Goal: Communication & Community: Participate in discussion

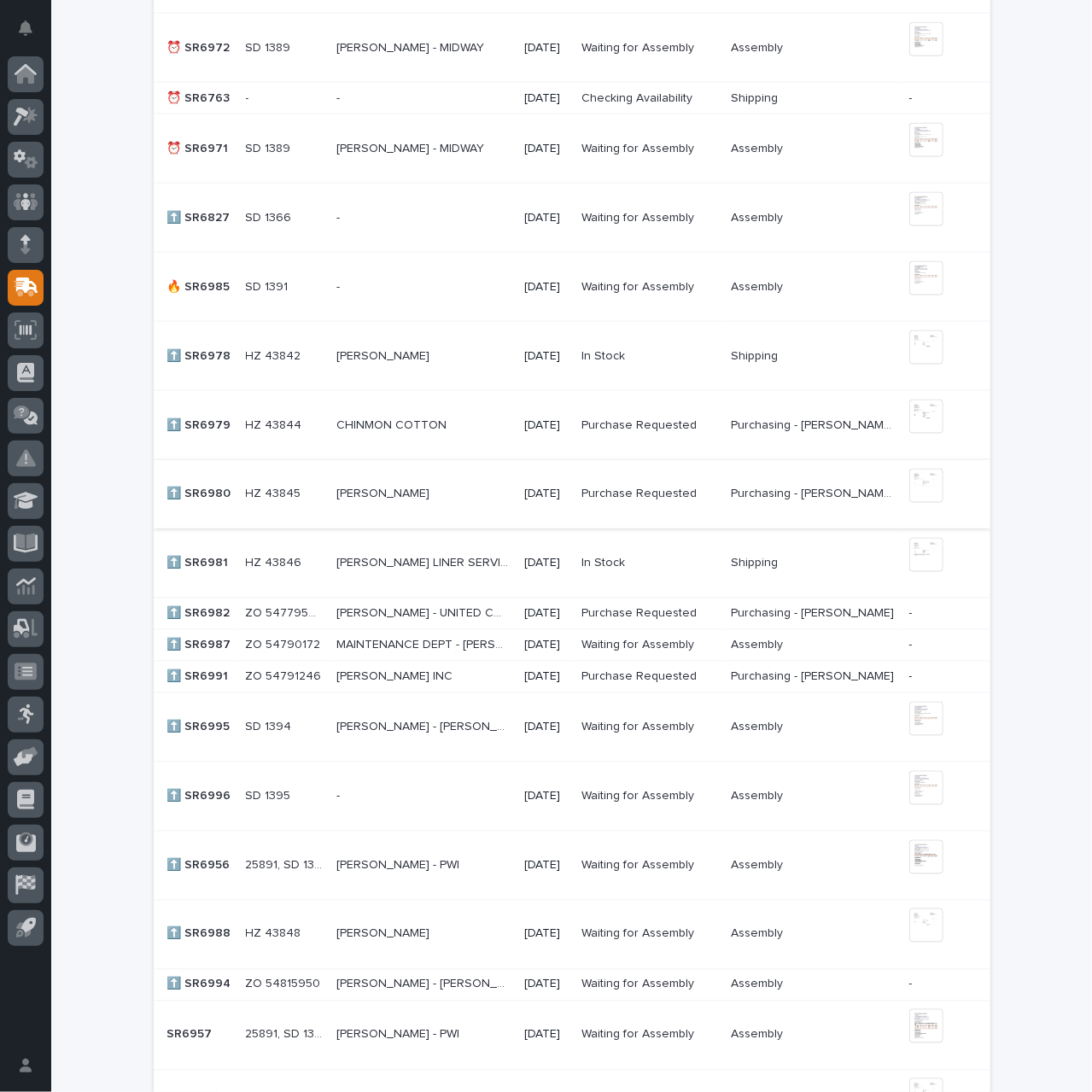
scroll to position [1196, 0]
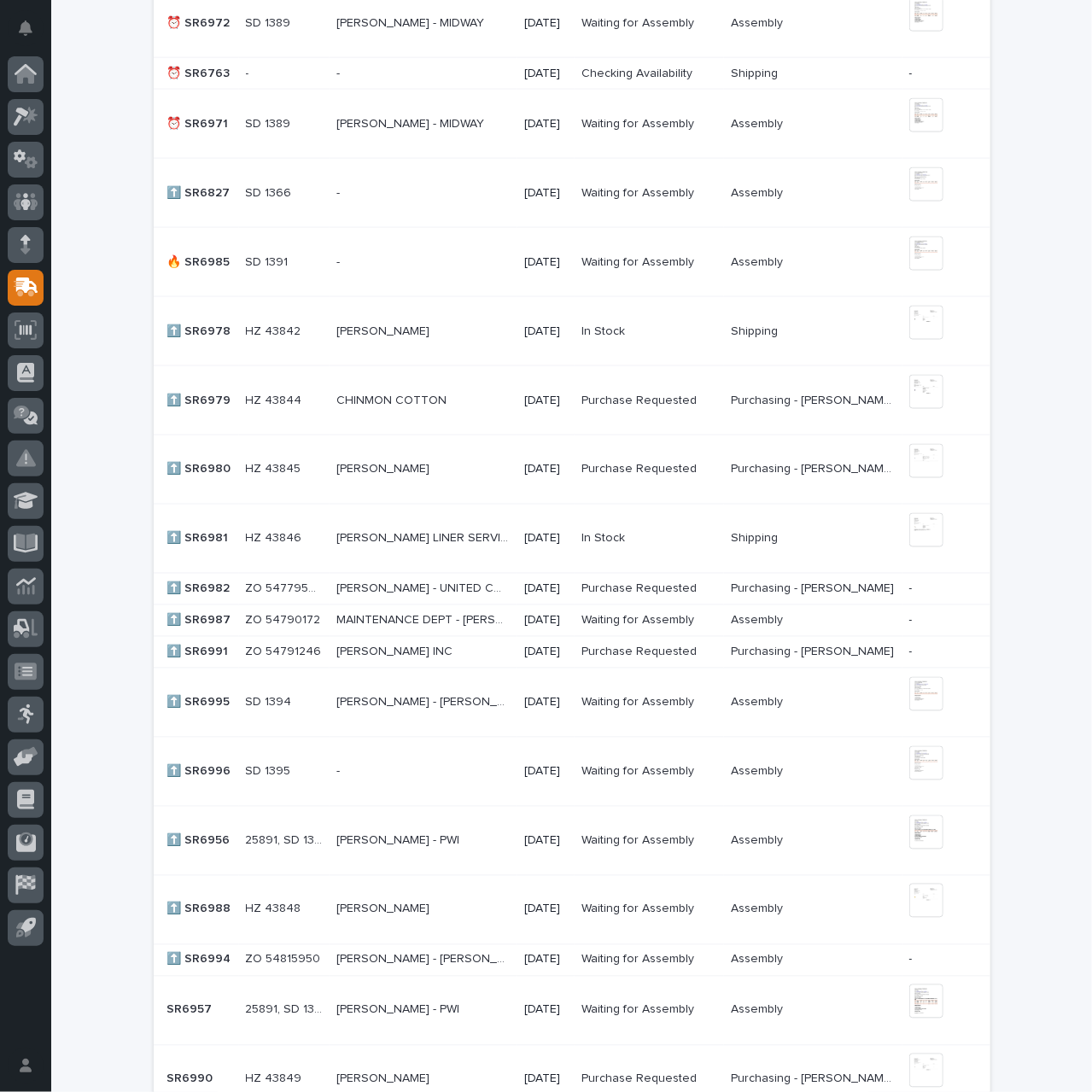
click at [404, 532] on p "[PERSON_NAME] LINER SERVICES" at bounding box center [425, 537] width 178 height 18
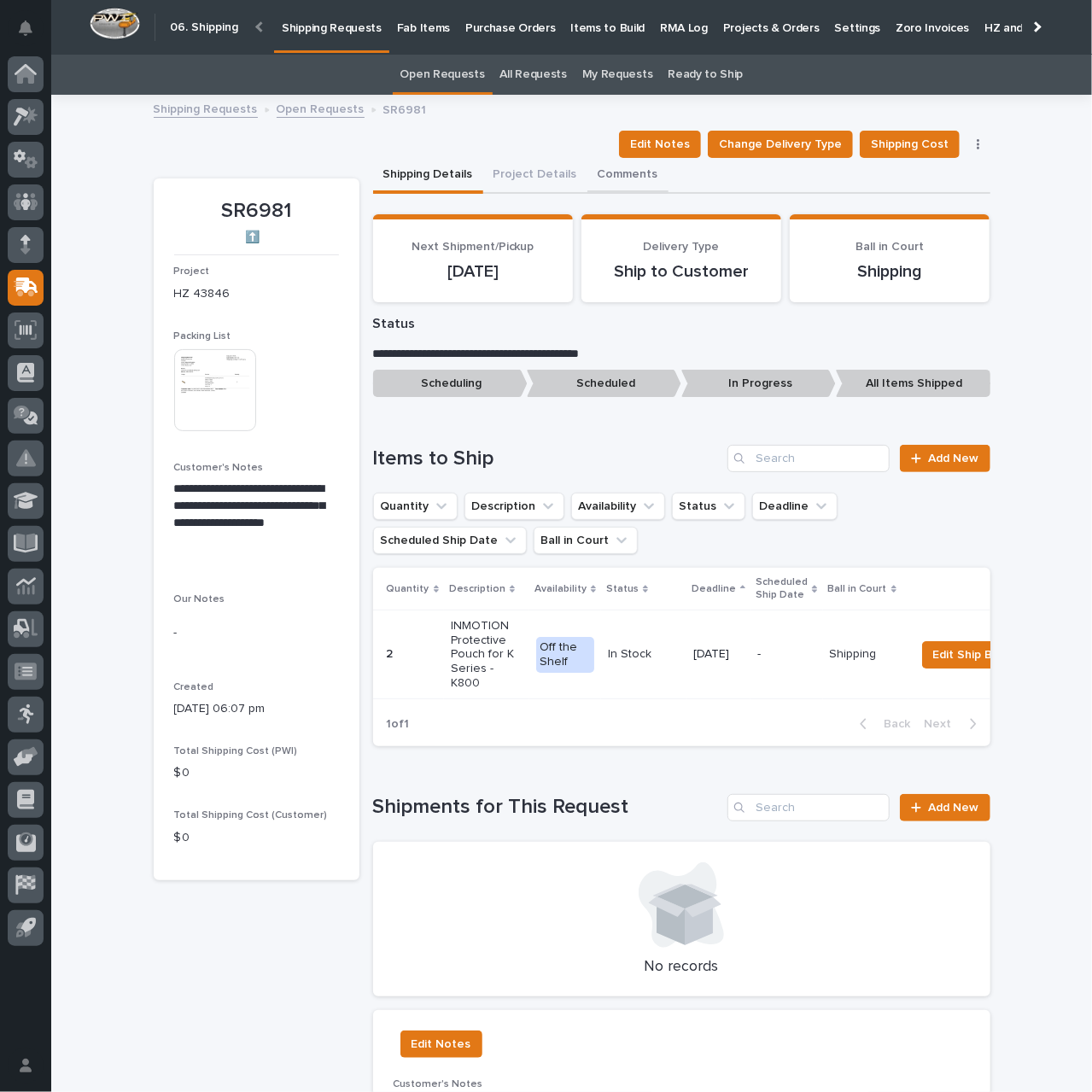
click at [601, 170] on button "Comments" at bounding box center [628, 176] width 81 height 36
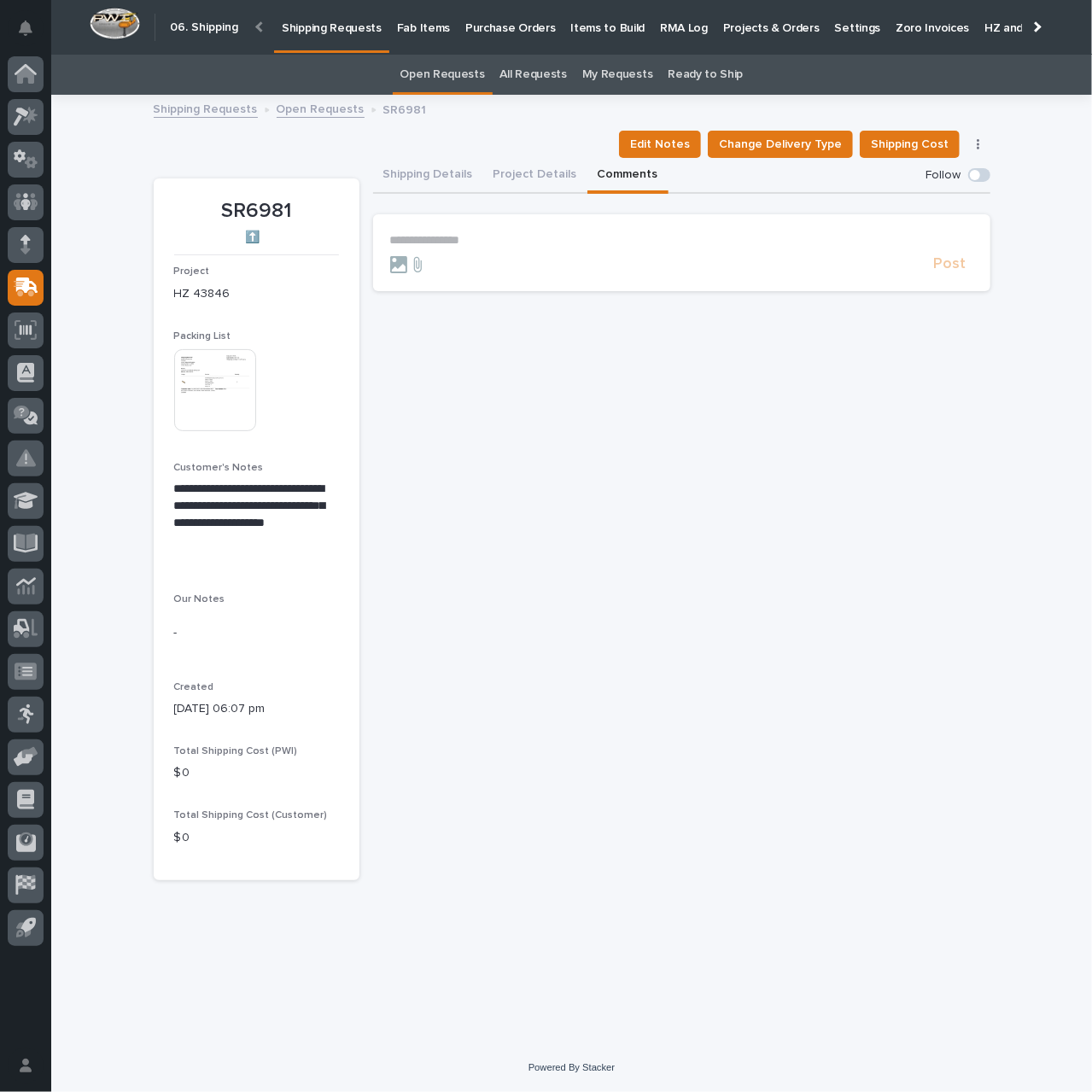
click at [534, 243] on p "**********" at bounding box center [681, 239] width 583 height 14
click at [460, 268] on span "[PERSON_NAME]" at bounding box center [444, 266] width 96 height 12
click at [500, 246] on p "**********" at bounding box center [681, 241] width 583 height 17
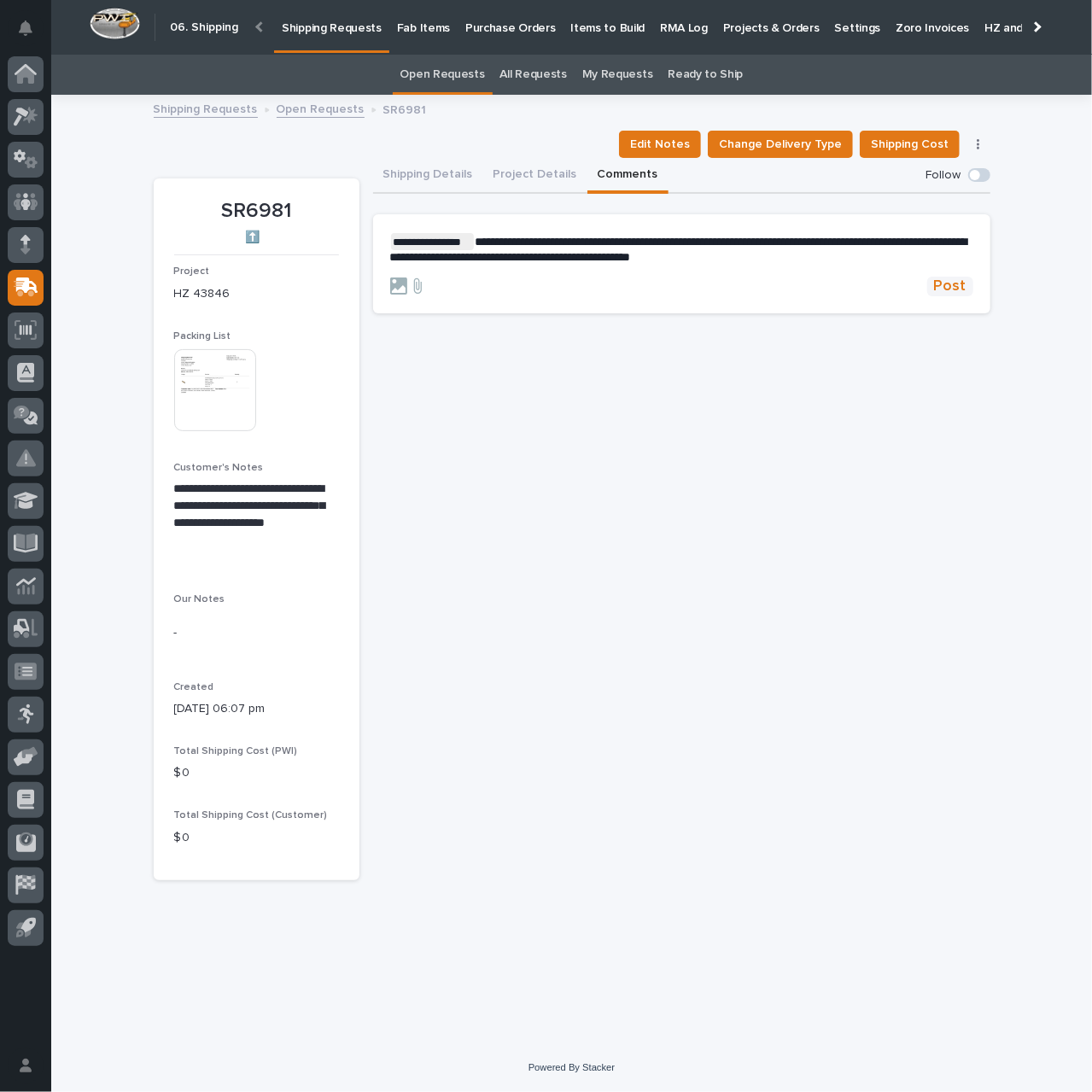
click at [961, 290] on span "Post" at bounding box center [951, 286] width 32 height 20
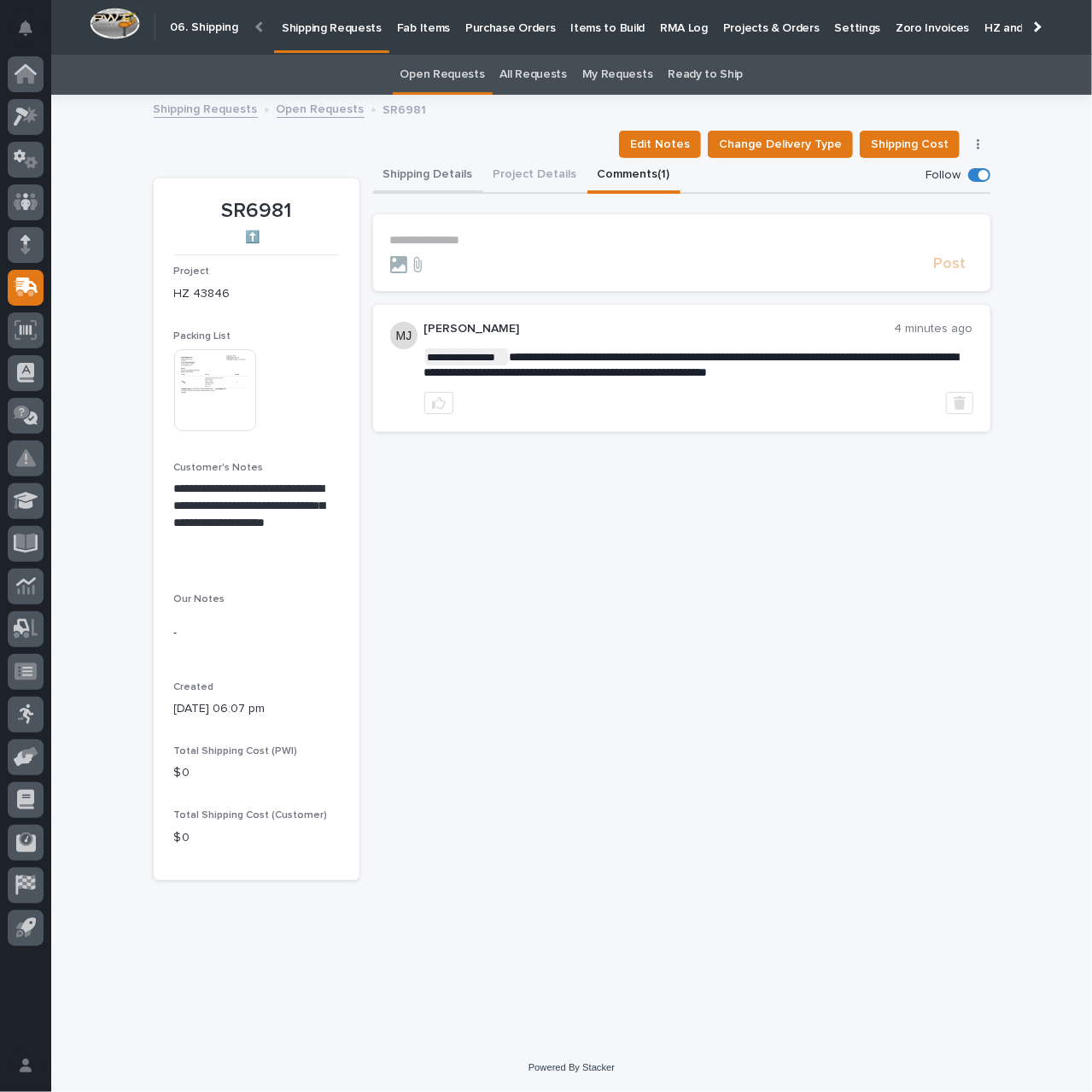
click at [421, 164] on button "Shipping Details" at bounding box center [428, 176] width 110 height 36
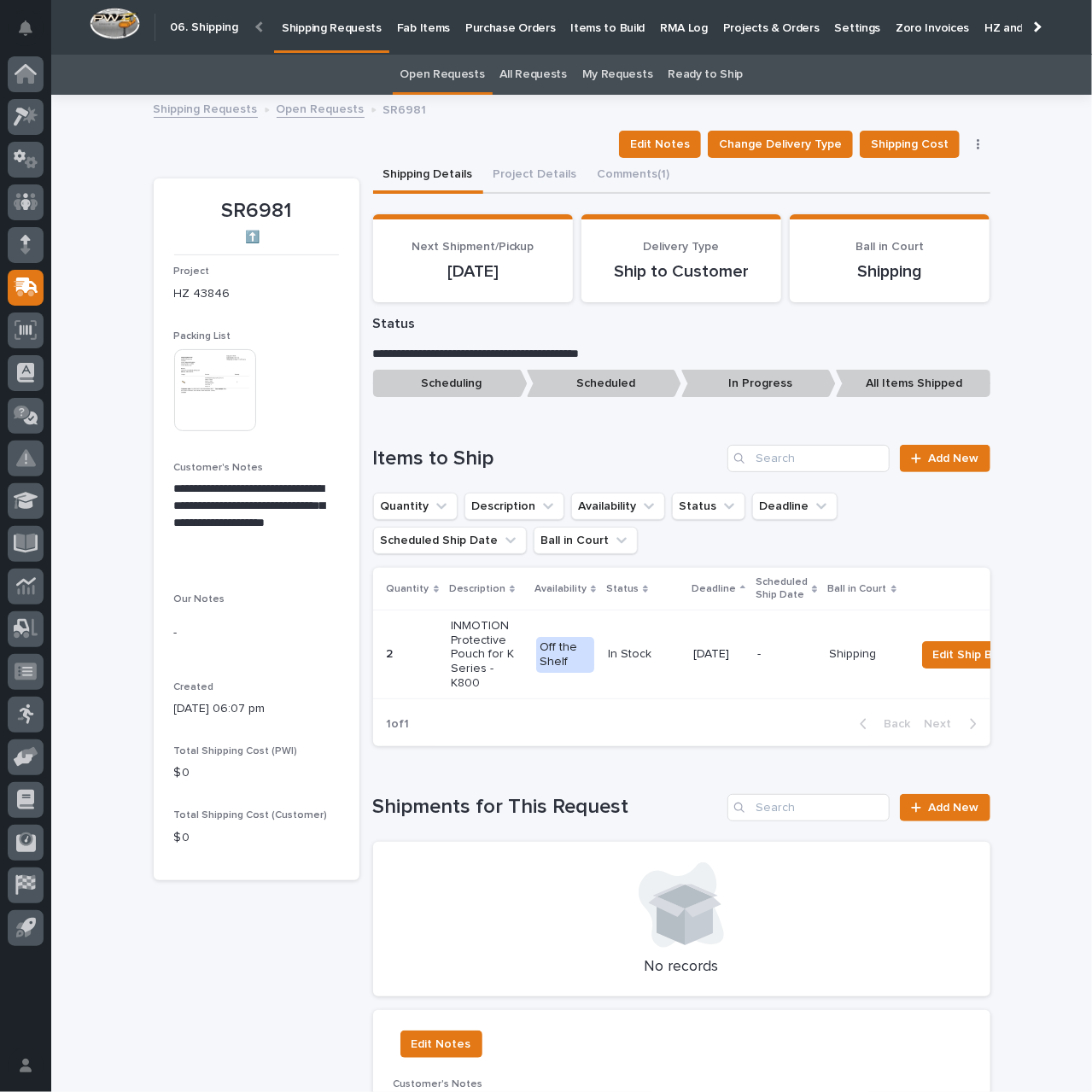
click at [310, 26] on p "Shipping Requests" at bounding box center [332, 18] width 100 height 36
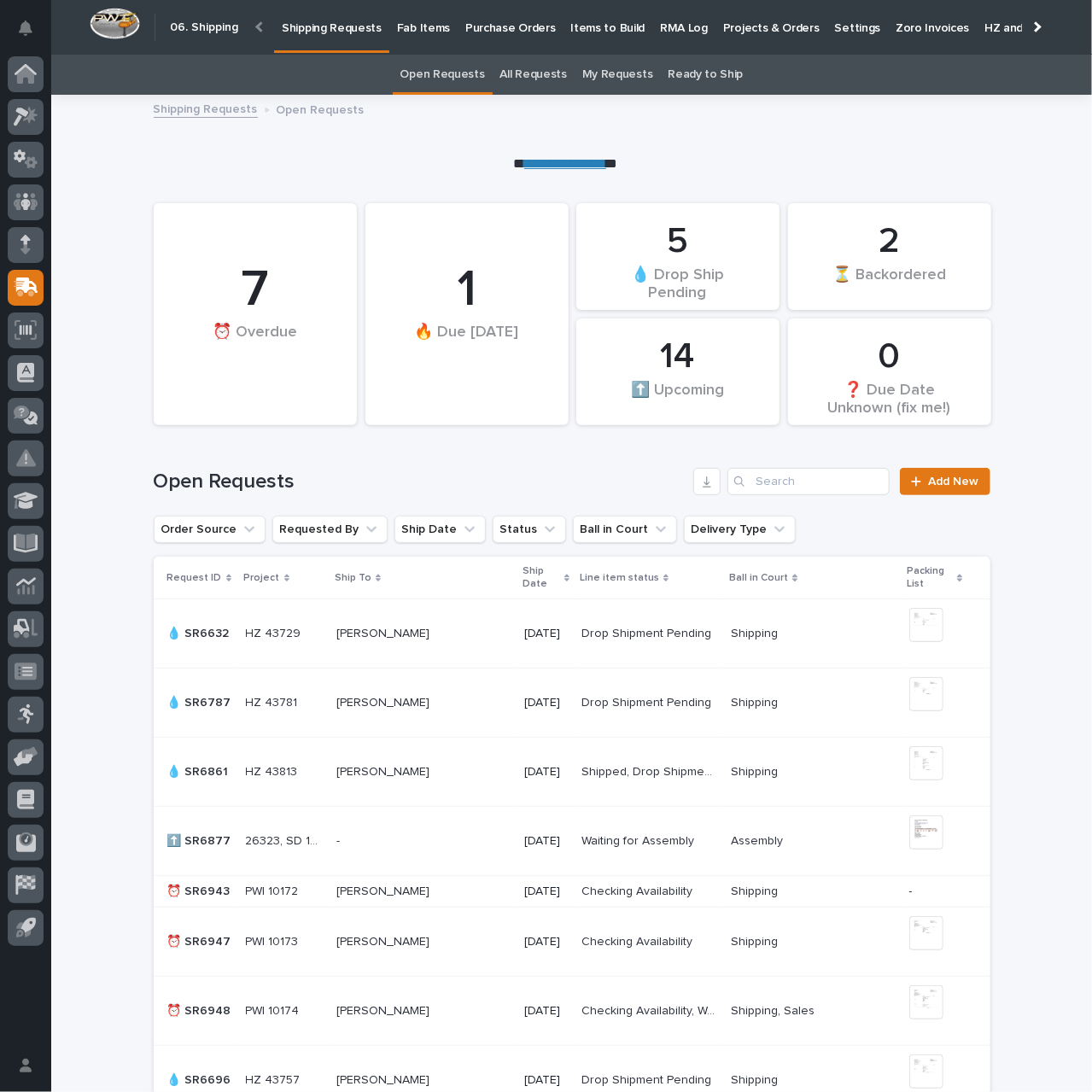
click at [601, 31] on p "Items to Build" at bounding box center [608, 18] width 74 height 36
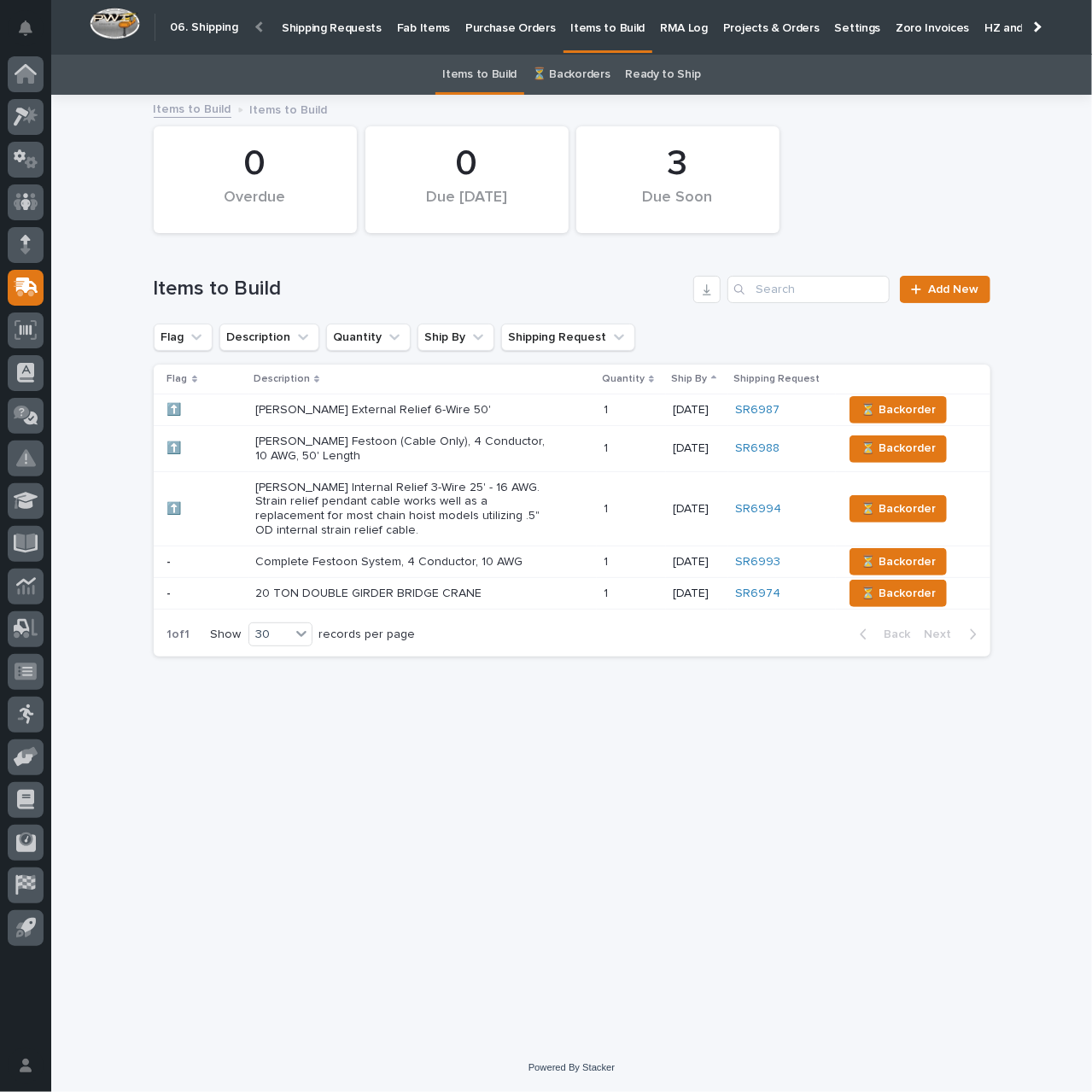
click at [525, 406] on p "[PERSON_NAME] External Relief 6-Wire 50'" at bounding box center [404, 410] width 299 height 14
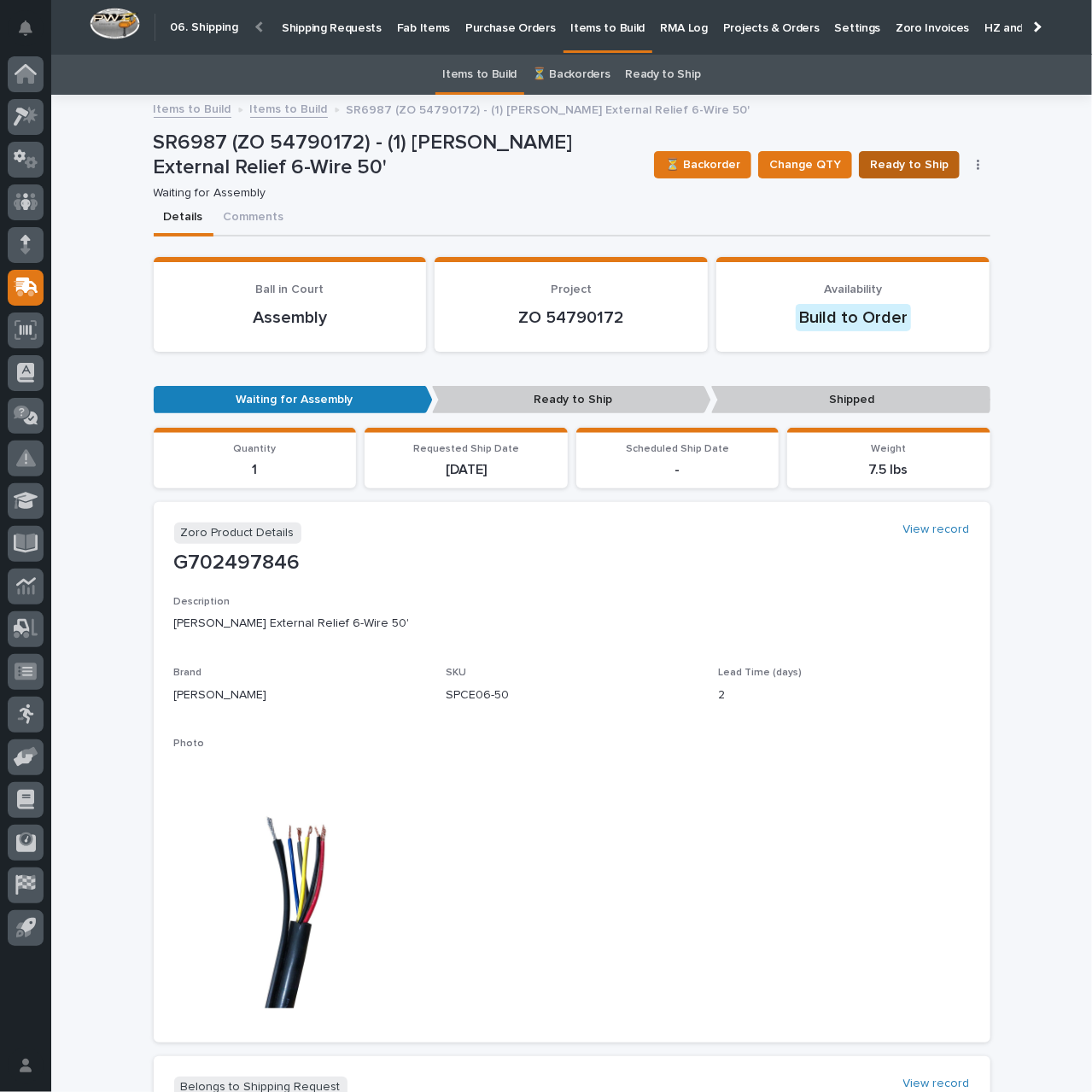
click at [908, 168] on span "Ready to Ship" at bounding box center [909, 165] width 78 height 21
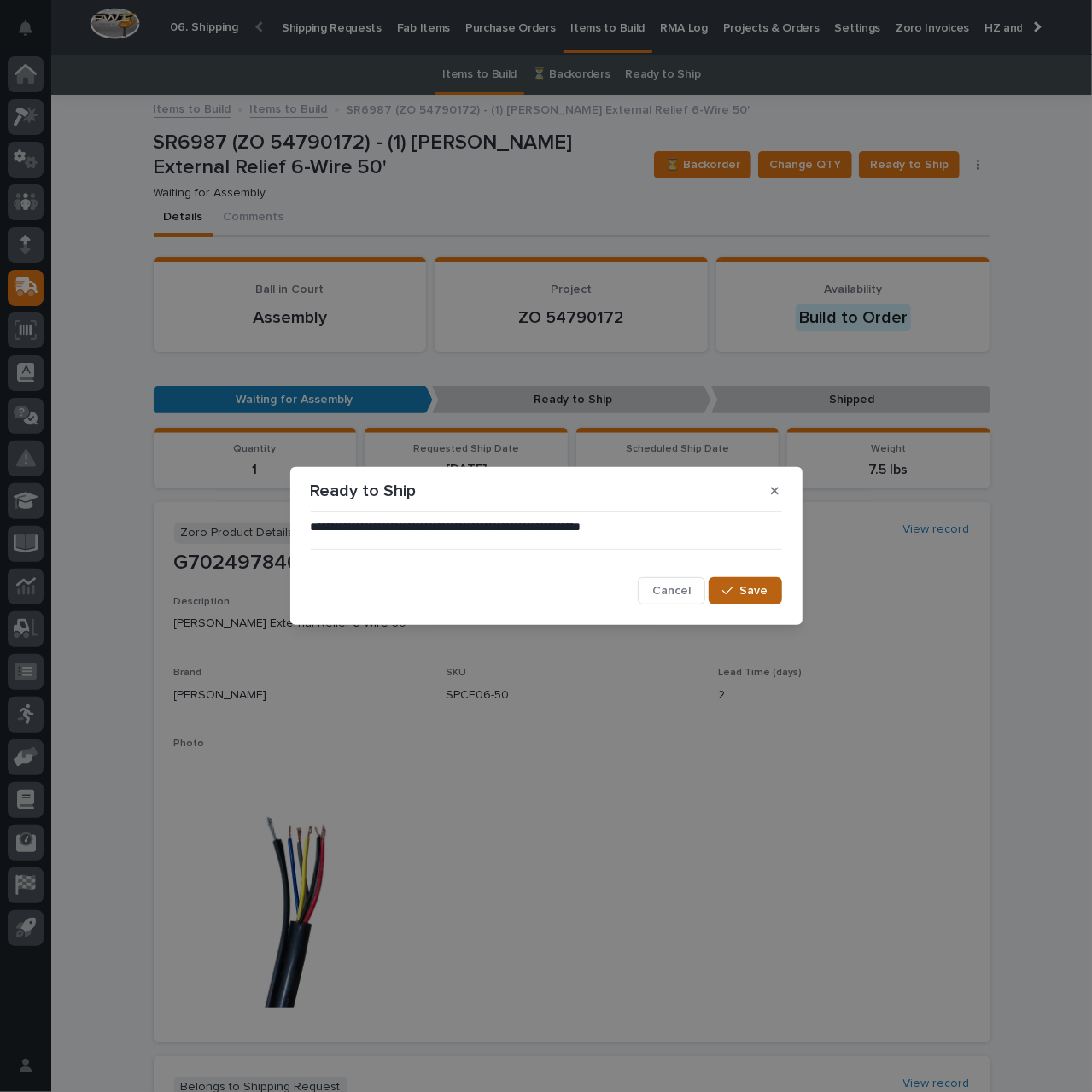
click at [730, 594] on icon "button" at bounding box center [727, 591] width 10 height 12
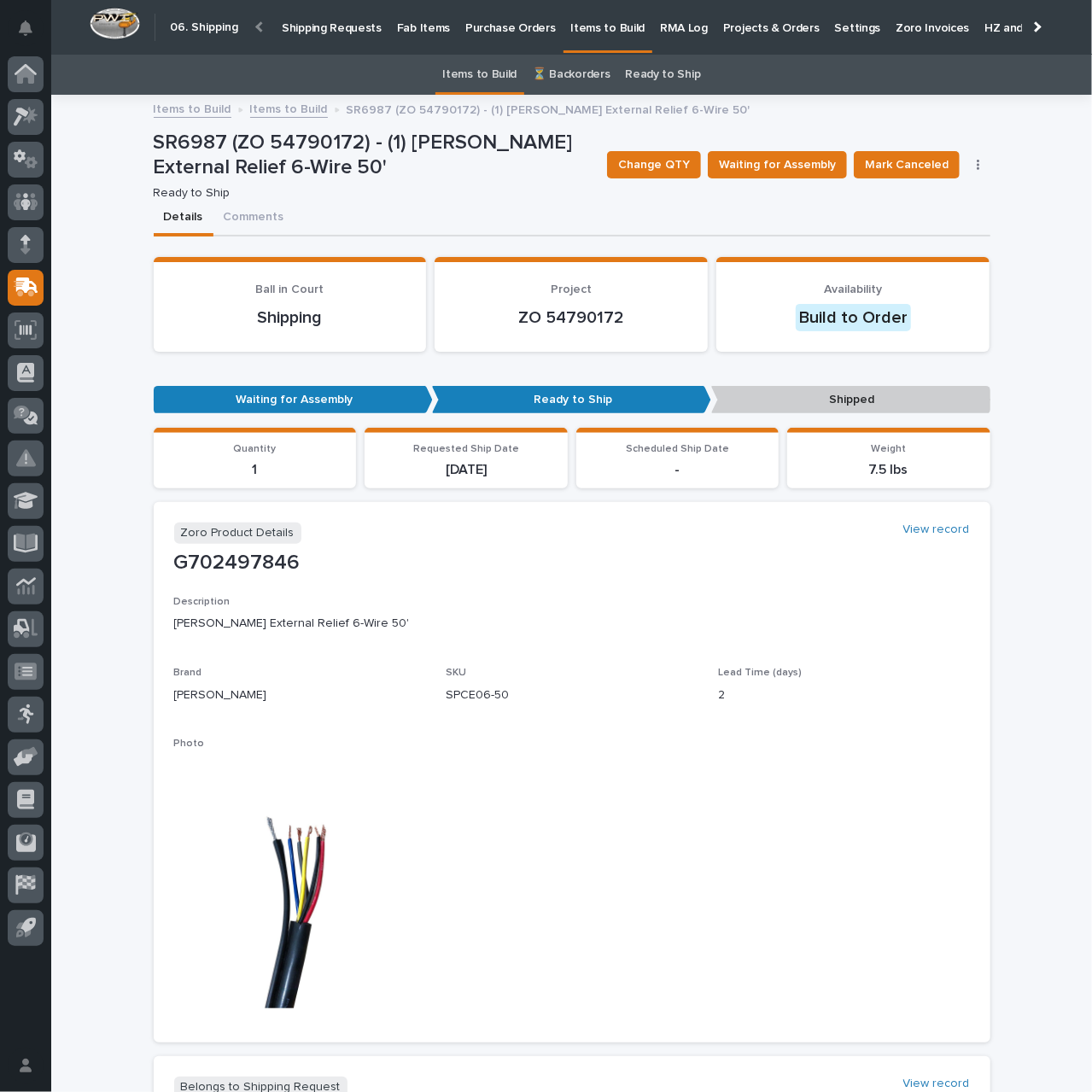
click at [284, 108] on link "Items to Build" at bounding box center [289, 107] width 77 height 20
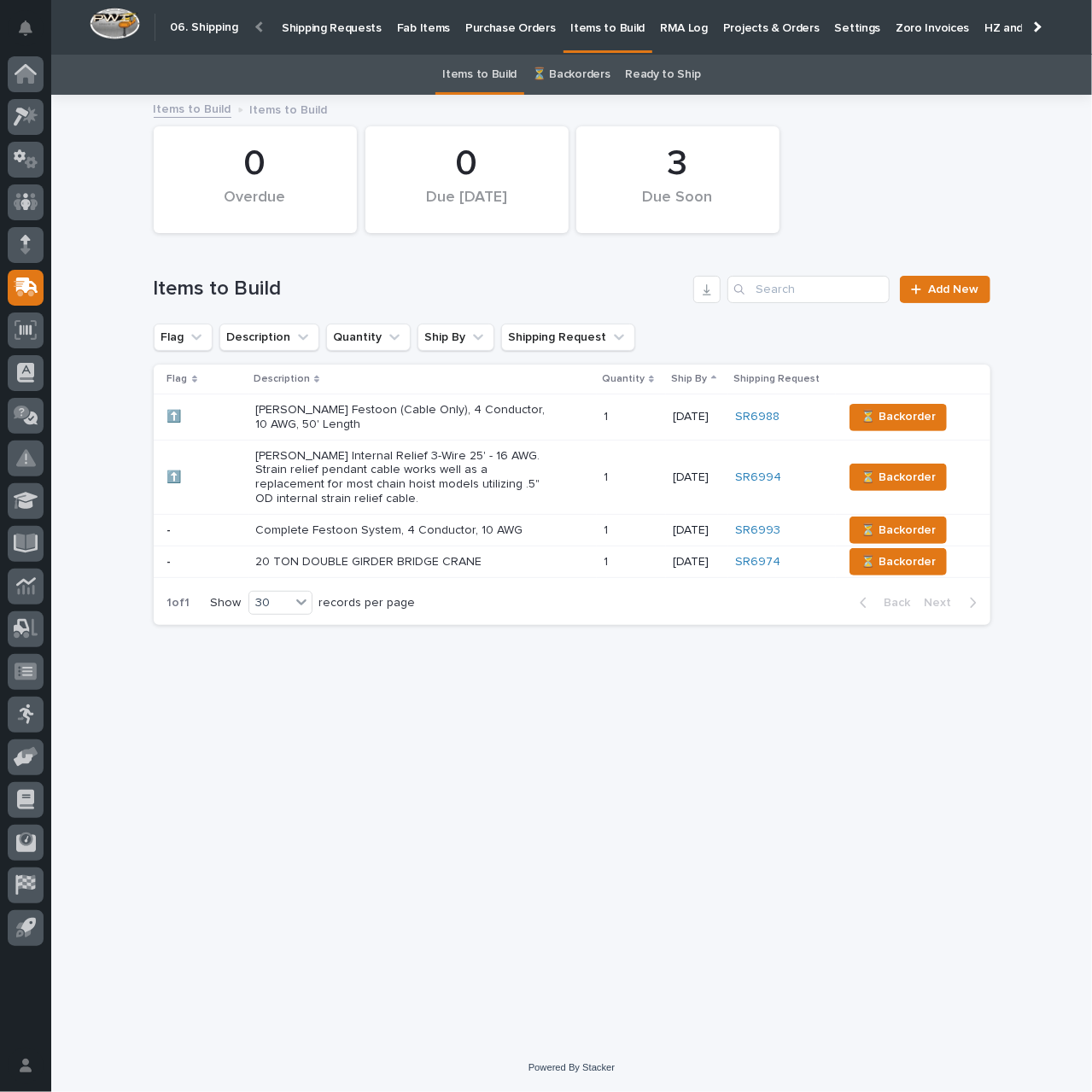
click at [323, 32] on p "Shipping Requests" at bounding box center [332, 18] width 100 height 36
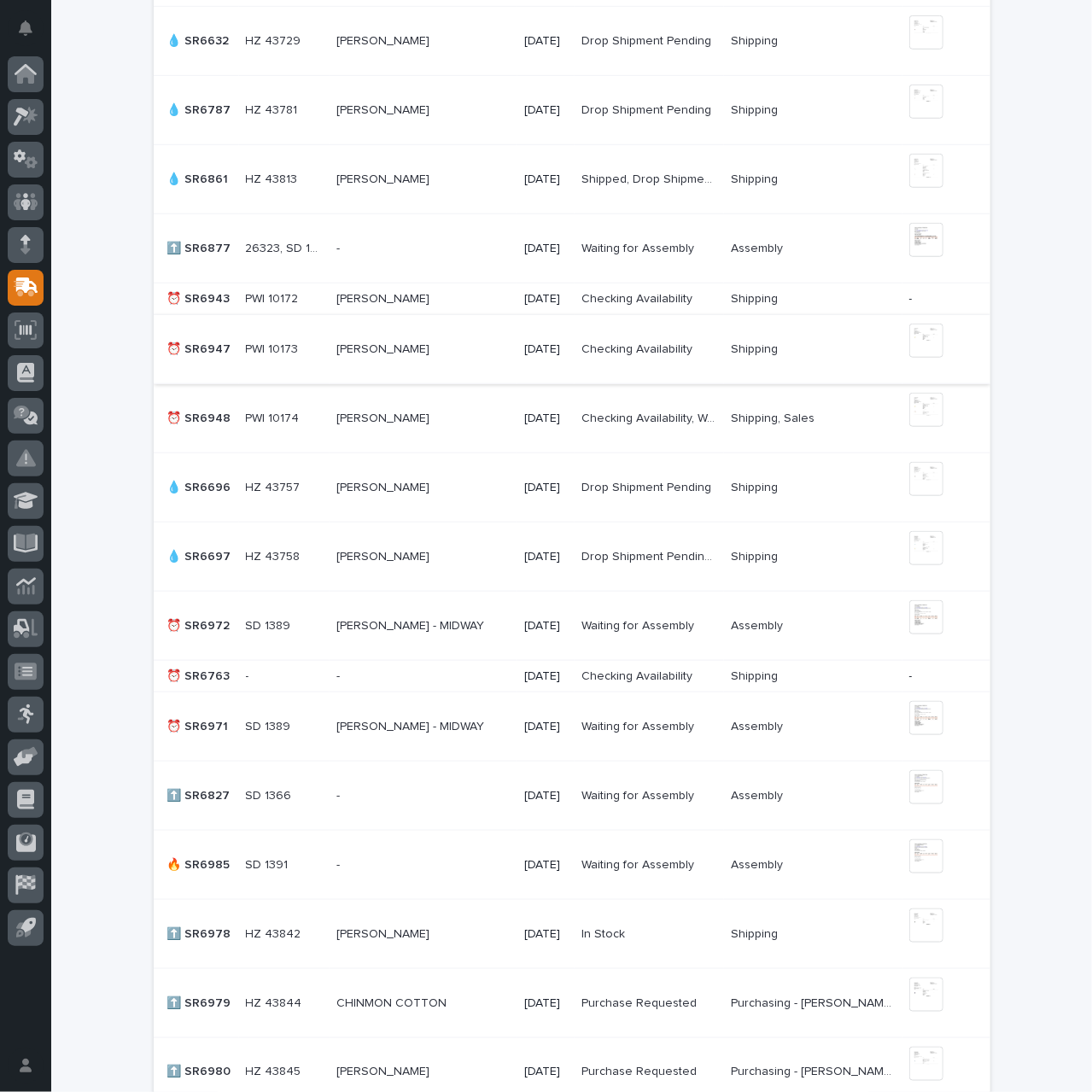
scroll to position [427, 0]
